Goal: Use online tool/utility: Utilize a website feature to perform a specific function

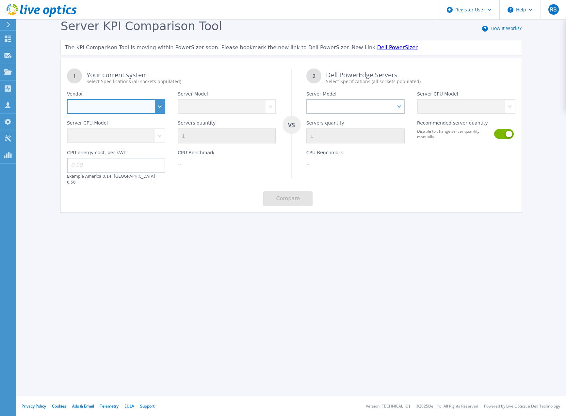
click at [158, 108] on select "Dell HPE Lenovo Supermicro" at bounding box center [116, 106] width 98 height 15
select select "Dell"
click at [67, 100] on select "Dell HPE Lenovo Supermicro" at bounding box center [116, 106] width 98 height 15
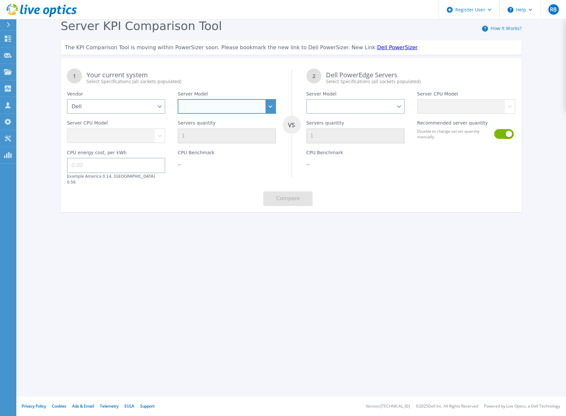
click at [211, 108] on select "PowerEdge C6520 PowerEdge C6525 PowerEdge HS5610 PowerEdge HS5620 PowerEdge R24…" at bounding box center [227, 106] width 98 height 15
select select "PowerEdge R7615"
click at [178, 100] on select "PowerEdge C6520 PowerEdge C6525 PowerEdge HS5610 PowerEdge HS5620 PowerEdge R24…" at bounding box center [227, 106] width 98 height 15
click at [247, 289] on div "Register User Help RB Dell User [PERSON_NAME][EMAIL_ADDRESS][PERSON_NAME][DOMAI…" at bounding box center [283, 208] width 566 height 416
click at [191, 263] on div "Register User Help RB Dell User [PERSON_NAME][EMAIL_ADDRESS][PERSON_NAME][DOMAI…" at bounding box center [283, 208] width 566 height 416
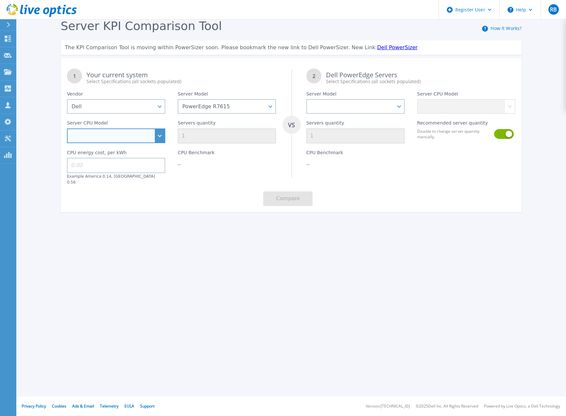
click at [157, 137] on select "AMD EPYC 9354P 3.25GHz AMD EPYC 9554P 3.1GHz AMD EPYC 9654P 2.4GHz AMD EPYC 912…" at bounding box center [116, 136] width 98 height 15
click at [156, 142] on select "AMD EPYC 9354P 3.25GHz AMD EPYC 9554P 3.1GHz AMD EPYC 9654P 2.4GHz AMD EPYC 912…" at bounding box center [116, 136] width 98 height 15
select select "335367"
click at [67, 129] on select "AMD EPYC 9354P 3.25GHz AMD EPYC 9554P 3.1GHz AMD EPYC 9654P 2.4GHz AMD EPYC 912…" at bounding box center [116, 136] width 98 height 15
click at [195, 246] on div "Register User Help RB Dell User [PERSON_NAME][EMAIL_ADDRESS][PERSON_NAME][DOMAI…" at bounding box center [283, 208] width 566 height 416
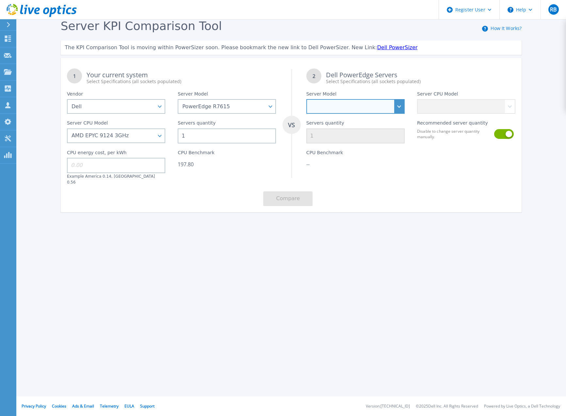
click at [394, 104] on select "PowerEdge C6520 PowerEdge C6525 PowerEdge HS5610 PowerEdge HS5620 PowerEdge R24…" at bounding box center [355, 106] width 98 height 15
select select "PowerEdge R760"
click at [306, 100] on select "PowerEdge C6520 PowerEdge C6525 PowerEdge HS5610 PowerEdge HS5620 PowerEdge R24…" at bounding box center [355, 106] width 98 height 15
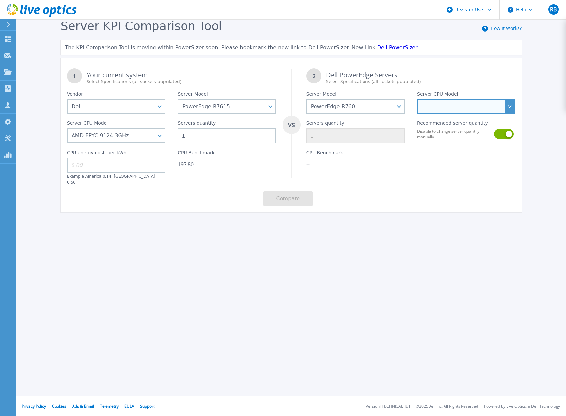
click at [449, 109] on select "Intel Xeon Silver 4509Y 2.6GHz Intel Xeon Silver 4510 2.4GHz Intel Xeon Silver …" at bounding box center [466, 106] width 98 height 15
click at [477, 105] on select "Intel Xeon Silver 4509Y 2.6GHz Intel Xeon Silver 4510 2.4GHz Intel Xeon Silver …" at bounding box center [466, 106] width 98 height 15
click at [417, 100] on select "Intel Xeon Silver 4509Y 2.6GHz Intel Xeon Silver 4510 2.4GHz Intel Xeon Silver …" at bounding box center [466, 106] width 98 height 15
click at [505, 109] on select "Intel Xeon Silver 4509Y 2.6GHz Intel Xeon Silver 4510 2.4GHz Intel Xeon Silver …" at bounding box center [466, 106] width 98 height 15
click at [369, 257] on div "Register User Help RB Dell User [PERSON_NAME][EMAIL_ADDRESS][PERSON_NAME][DOMAI…" at bounding box center [283, 208] width 566 height 416
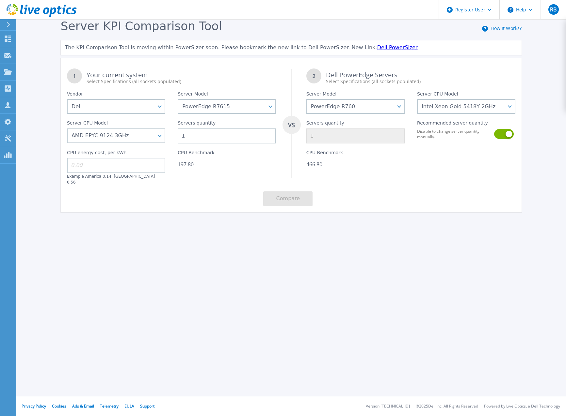
click at [370, 228] on div "Server KPI Comparison Tool How It Works? The KPI Comparison Tool is moving with…" at bounding box center [283, 122] width 566 height 244
click at [389, 184] on div "1 Your current system Select Specifications (all sockets populated) VS 2 Dell P…" at bounding box center [291, 137] width 461 height 150
click at [472, 111] on select "Intel Xeon Silver 4509Y 2.6GHz Intel Xeon Silver 4510 2.4GHz Intel Xeon Silver …" at bounding box center [466, 106] width 98 height 15
click at [489, 111] on select "Intel Xeon Silver 4509Y 2.6GHz Intel Xeon Silver 4510 2.4GHz Intel Xeon Silver …" at bounding box center [466, 106] width 98 height 15
click at [478, 108] on select "Intel Xeon Silver 4509Y 2.6GHz Intel Xeon Silver 4510 2.4GHz Intel Xeon Silver …" at bounding box center [466, 106] width 98 height 15
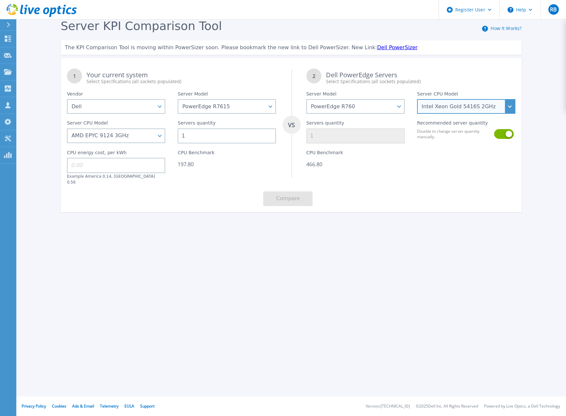
click at [417, 100] on select "Intel Xeon Silver 4509Y 2.6GHz Intel Xeon Silver 4510 2.4GHz Intel Xeon Silver …" at bounding box center [466, 106] width 98 height 15
click at [444, 244] on div "Register User Help RB Dell User [PERSON_NAME][EMAIL_ADDRESS][PERSON_NAME][DOMAI…" at bounding box center [283, 208] width 566 height 416
click at [212, 193] on div "1 Your current system Select Specifications (all sockets populated) VS 2 Dell P…" at bounding box center [291, 137] width 461 height 150
click at [207, 234] on div "Server KPI Comparison Tool How It Works? The KPI Comparison Tool is moving with…" at bounding box center [283, 122] width 566 height 244
click at [299, 251] on div "Register User Help RB Dell User [PERSON_NAME][EMAIL_ADDRESS][PERSON_NAME][DOMAI…" at bounding box center [283, 208] width 566 height 416
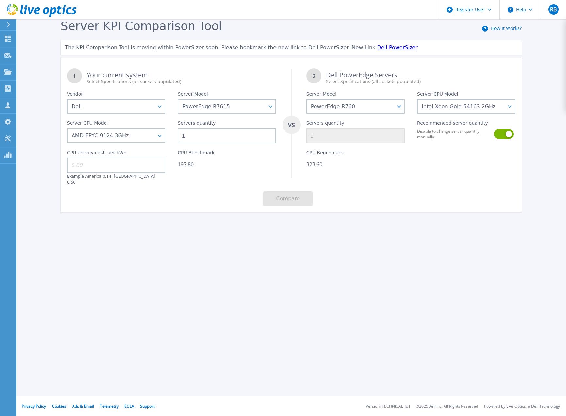
click at [358, 258] on div "Register User Help RB Dell User [PERSON_NAME][EMAIL_ADDRESS][PERSON_NAME][DOMAI…" at bounding box center [283, 208] width 566 height 416
click at [385, 230] on div "Server KPI Comparison Tool How It Works? The KPI Comparison Tool is moving with…" at bounding box center [283, 122] width 566 height 244
click at [442, 223] on div "Server KPI Comparison Tool How It Works? The KPI Comparison Tool is moving with…" at bounding box center [283, 122] width 566 height 244
click at [484, 111] on select "Intel Xeon Silver 4509Y 2.6GHz Intel Xeon Silver 4510 2.4GHz Intel Xeon Silver …" at bounding box center [466, 106] width 98 height 15
select select "334906"
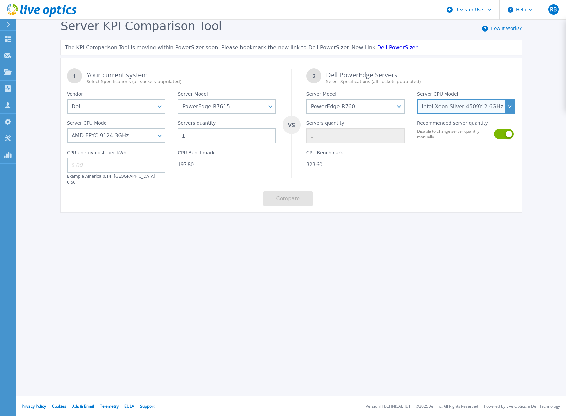
click at [417, 100] on select "Intel Xeon Silver 4509Y 2.6GHz Intel Xeon Silver 4510 2.4GHz Intel Xeon Silver …" at bounding box center [466, 106] width 98 height 15
click at [400, 214] on div "Server KPI Comparison Tool How It Works? The KPI Comparison Tool is moving with…" at bounding box center [283, 122] width 566 height 244
click at [483, 108] on select "Intel Xeon Silver 4509Y 2.6GHz Intel Xeon Silver 4510 2.4GHz Intel Xeon Silver …" at bounding box center [466, 106] width 98 height 15
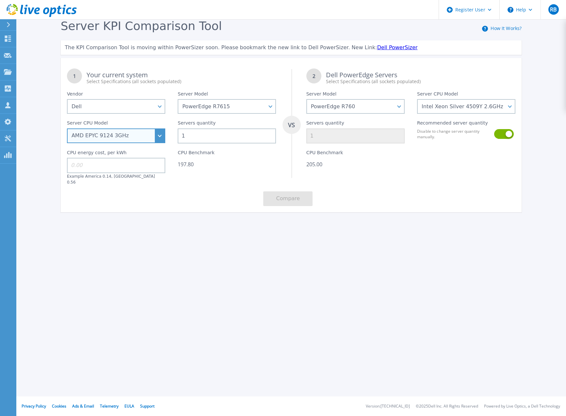
click at [149, 136] on select "AMD EPYC 9354P 3.25GHz AMD EPYC 9554P 3.1GHz AMD EPYC 9654P 2.4GHz AMD EPYC 912…" at bounding box center [116, 136] width 98 height 15
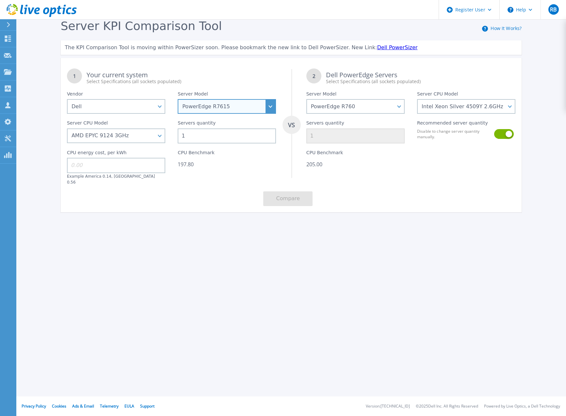
click at [229, 106] on select "PowerEdge C6520 PowerEdge C6525 PowerEdge HS5610 PowerEdge HS5620 PowerEdge R24…" at bounding box center [227, 106] width 98 height 15
select select "PowerEdge R7725"
click at [178, 100] on select "PowerEdge C6520 PowerEdge C6525 PowerEdge HS5610 PowerEdge HS5620 PowerEdge R24…" at bounding box center [227, 106] width 98 height 15
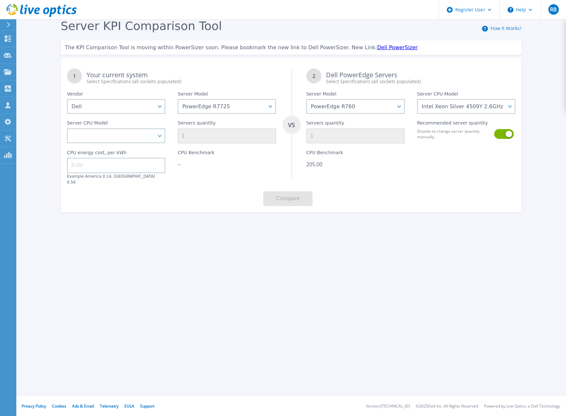
click at [169, 233] on div "Server KPI Comparison Tool How It Works? The KPI Comparison Tool is moving with…" at bounding box center [283, 122] width 566 height 244
click at [158, 134] on select "AMD EPYC 9135 3.65GHz AMD EPYC 9355 3.55GHz AMD EPYC 9115 2.6GHz AMD EPYC 9175F…" at bounding box center [116, 136] width 98 height 15
select select "336330"
click at [67, 129] on select "AMD EPYC 9135 3.65GHz AMD EPYC 9355 3.55GHz AMD EPYC 9115 2.6GHz AMD EPYC 9175F…" at bounding box center [116, 136] width 98 height 15
click at [182, 219] on div "Server KPI Comparison Tool How It Works? The KPI Comparison Tool is moving with…" at bounding box center [283, 122] width 566 height 244
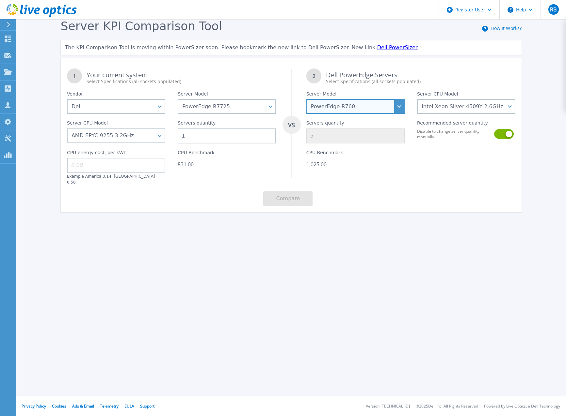
click at [383, 109] on select "PowerEdge C6520 PowerEdge C6525 PowerEdge HS5610 PowerEdge HS5620 PowerEdge R24…" at bounding box center [355, 106] width 98 height 15
click at [372, 193] on div "1 Your current system Select Specifications (all sockets populated) VS 2 Dell P…" at bounding box center [291, 137] width 461 height 150
click at [319, 167] on div "1,025.00" at bounding box center [355, 164] width 98 height 7
click at [187, 167] on div "831.00" at bounding box center [227, 164] width 98 height 7
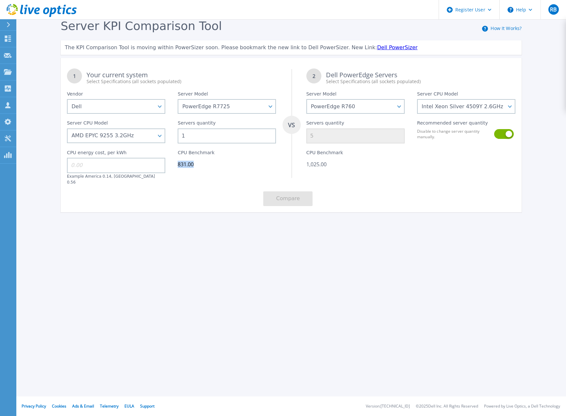
click at [187, 167] on div "831.00" at bounding box center [227, 164] width 98 height 7
click at [332, 160] on div "CPU Benchmark 1,025.00" at bounding box center [355, 164] width 111 height 41
click at [331, 161] on div "CPU Benchmark 1,025.00" at bounding box center [355, 164] width 111 height 41
click at [377, 168] on div "1,025.00" at bounding box center [355, 164] width 98 height 7
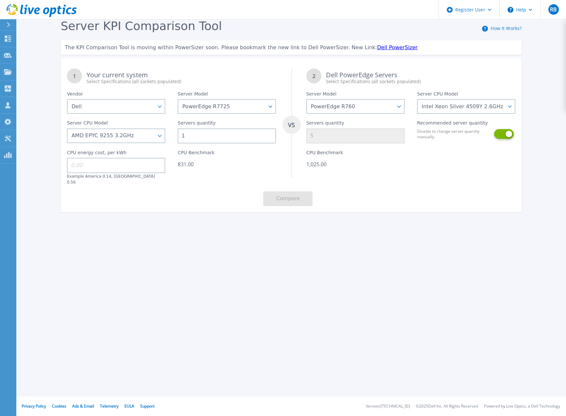
click at [505, 138] on button at bounding box center [503, 134] width 19 height 10
click at [472, 164] on div at bounding box center [466, 164] width 111 height 41
click at [327, 135] on input "5" at bounding box center [355, 136] width 98 height 15
click at [345, 138] on input "5" at bounding box center [355, 136] width 98 height 15
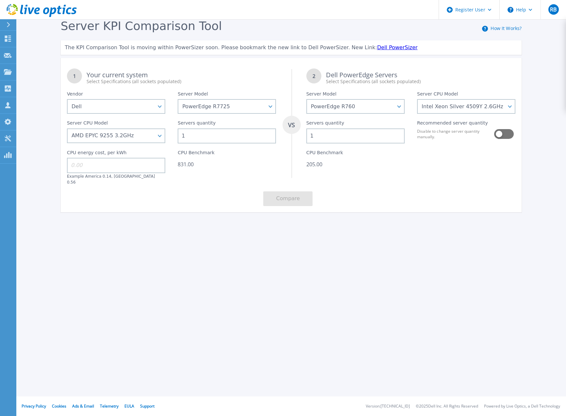
type input "1"
click at [403, 208] on div "Server KPI Comparison Tool How It Works? The KPI Comparison Tool is moving with…" at bounding box center [291, 118] width 473 height 199
click at [209, 200] on div "1 Your current system Select Specifications (all sockets populated) VS 2 Dell P…" at bounding box center [291, 137] width 461 height 150
click at [215, 231] on div "Server KPI Comparison Tool How It Works? The KPI Comparison Tool is moving with…" at bounding box center [283, 122] width 566 height 244
click at [451, 229] on div "Server KPI Comparison Tool How It Works? The KPI Comparison Tool is moving with…" at bounding box center [283, 122] width 566 height 244
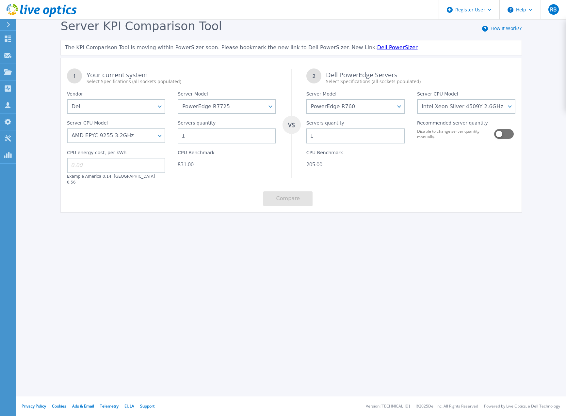
click at [449, 178] on div at bounding box center [466, 164] width 111 height 41
click at [396, 104] on select "PowerEdge C6520 PowerEdge C6525 PowerEdge HS5610 PowerEdge HS5620 PowerEdge R24…" at bounding box center [355, 106] width 98 height 15
click at [155, 139] on select "AMD EPYC 9135 3.65GHz AMD EPYC 9355 3.55GHz AMD EPYC 9115 2.6GHz AMD EPYC 9175F…" at bounding box center [116, 136] width 98 height 15
click at [261, 115] on div "Servers quantity 1" at bounding box center [226, 129] width 111 height 30
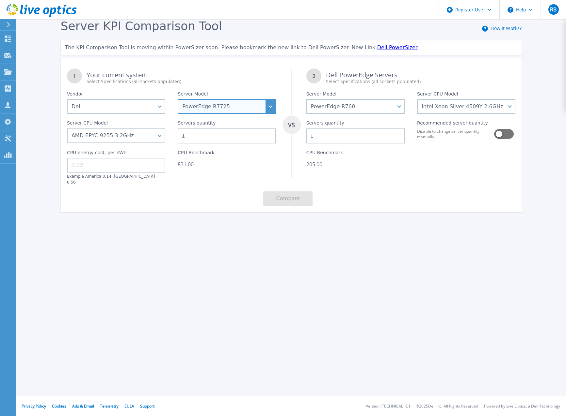
click at [260, 108] on select "PowerEdge C6520 PowerEdge C6525 PowerEdge HS5610 PowerEdge HS5620 PowerEdge R24…" at bounding box center [227, 106] width 98 height 15
select select "PowerEdge R7615"
click at [178, 100] on select "PowerEdge C6520 PowerEdge C6525 PowerEdge HS5610 PowerEdge HS5620 PowerEdge R24…" at bounding box center [227, 106] width 98 height 15
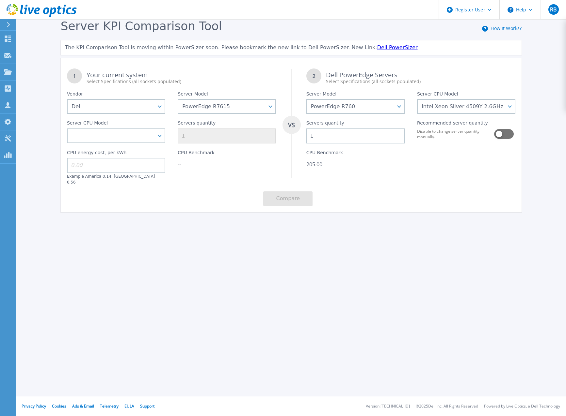
click at [153, 219] on div "Server KPI Comparison Tool How It Works? The KPI Comparison Tool is moving with…" at bounding box center [283, 122] width 566 height 244
click at [155, 135] on select "AMD EPYC 9354P 3.25GHz AMD EPYC 9554P 3.1GHz AMD EPYC 9654P 2.4GHz AMD EPYC 912…" at bounding box center [116, 136] width 98 height 15
select select "335367"
click at [67, 129] on select "AMD EPYC 9354P 3.25GHz AMD EPYC 9554P 3.1GHz AMD EPYC 9654P 2.4GHz AMD EPYC 912…" at bounding box center [116, 136] width 98 height 15
click at [197, 203] on div "1 Your current system Select Specifications (all sockets populated) VS 2 Dell P…" at bounding box center [291, 137] width 461 height 150
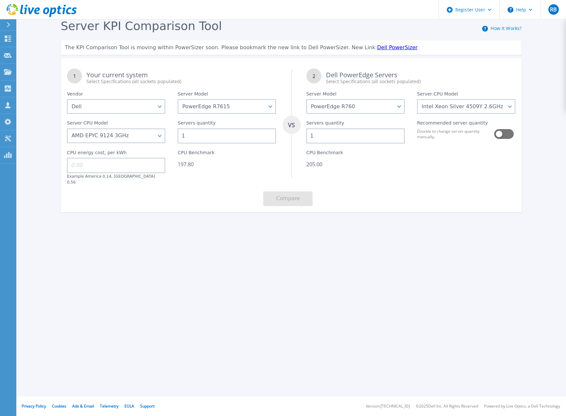
click at [345, 134] on input "1" at bounding box center [355, 136] width 98 height 15
click at [383, 191] on div "1 Your current system Select Specifications (all sockets populated) VS 2 Dell P…" at bounding box center [291, 137] width 461 height 150
click at [509, 108] on select "Intel Xeon Silver 4509Y 2.6GHz Intel Xeon Silver 4510 2.4GHz Intel Xeon Silver …" at bounding box center [466, 106] width 98 height 15
click at [510, 108] on select "Intel Xeon Silver 4509Y 2.6GHz Intel Xeon Silver 4510 2.4GHz Intel Xeon Silver …" at bounding box center [466, 106] width 98 height 15
